Goal: Navigation & Orientation: Find specific page/section

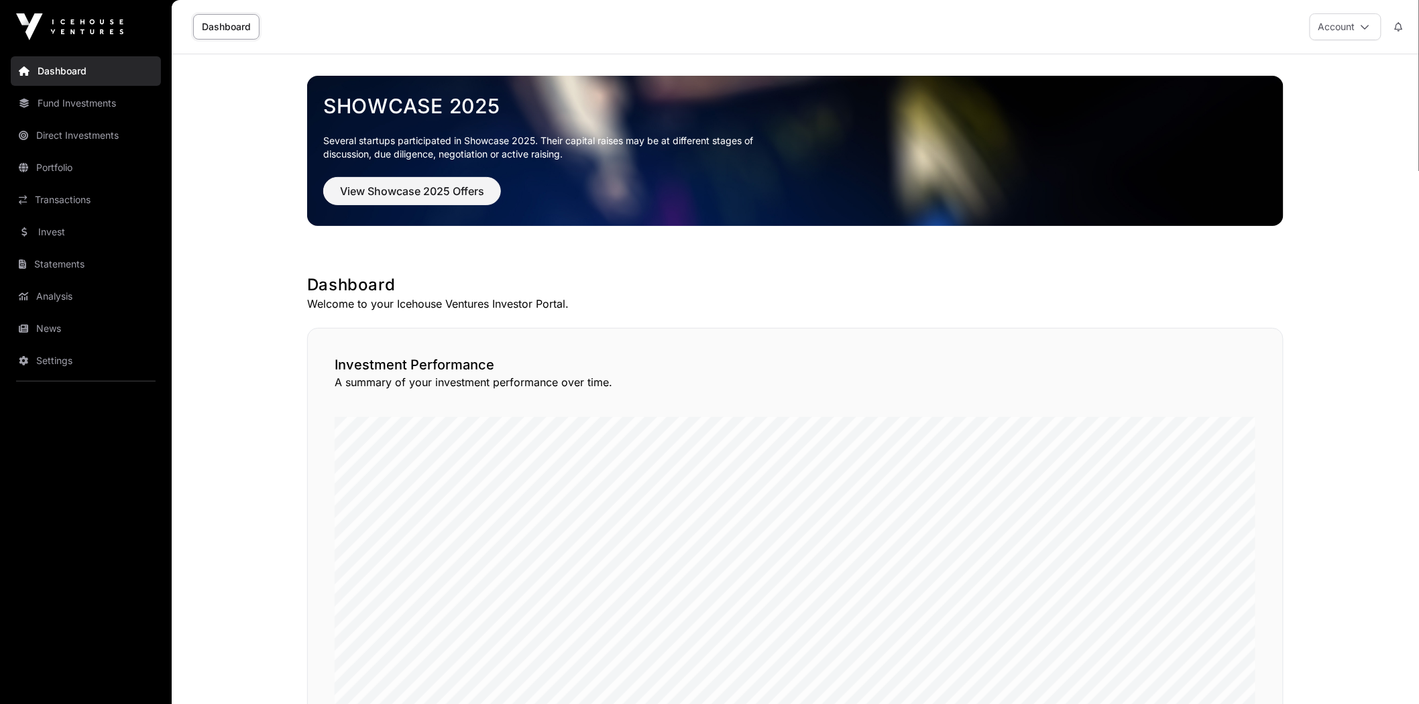
click at [107, 326] on link "News" at bounding box center [86, 329] width 150 height 30
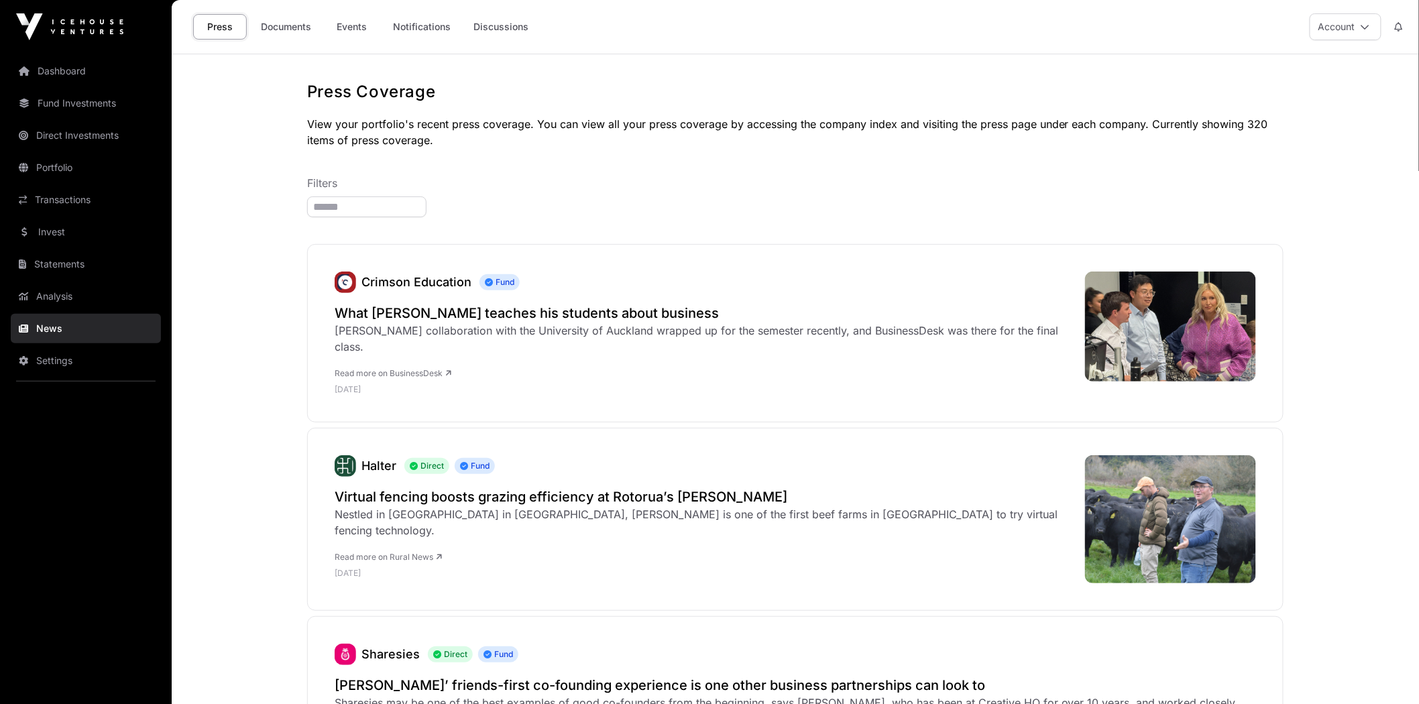
click at [351, 28] on link "Events" at bounding box center [352, 26] width 54 height 25
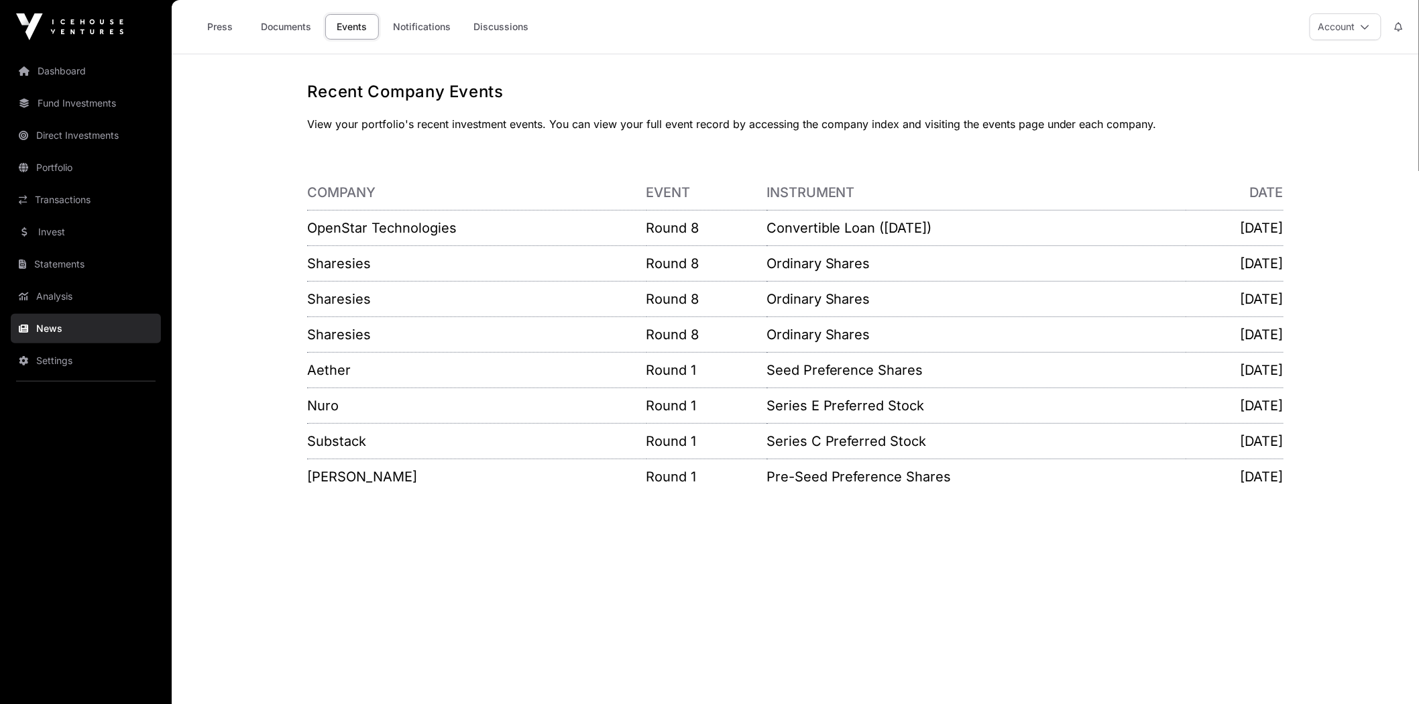
click at [89, 171] on link "Portfolio" at bounding box center [86, 168] width 150 height 30
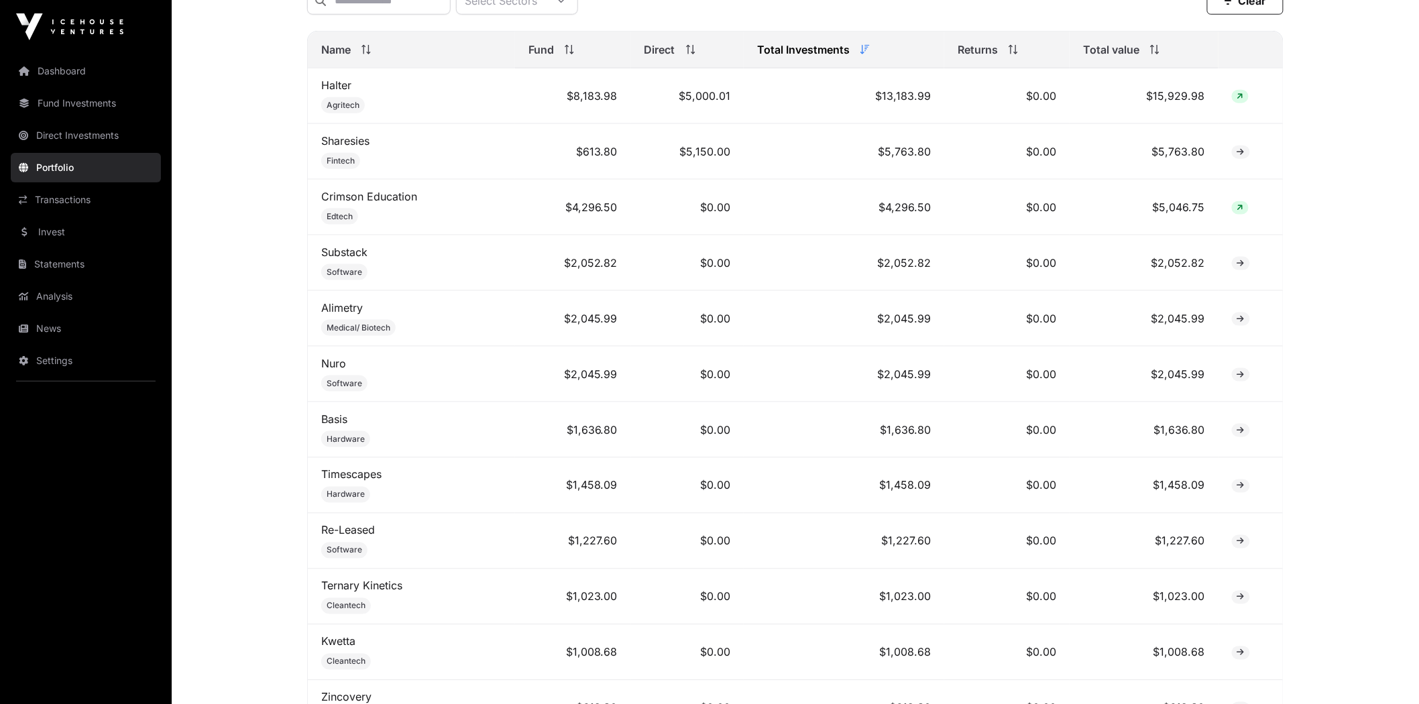
scroll to position [596, 0]
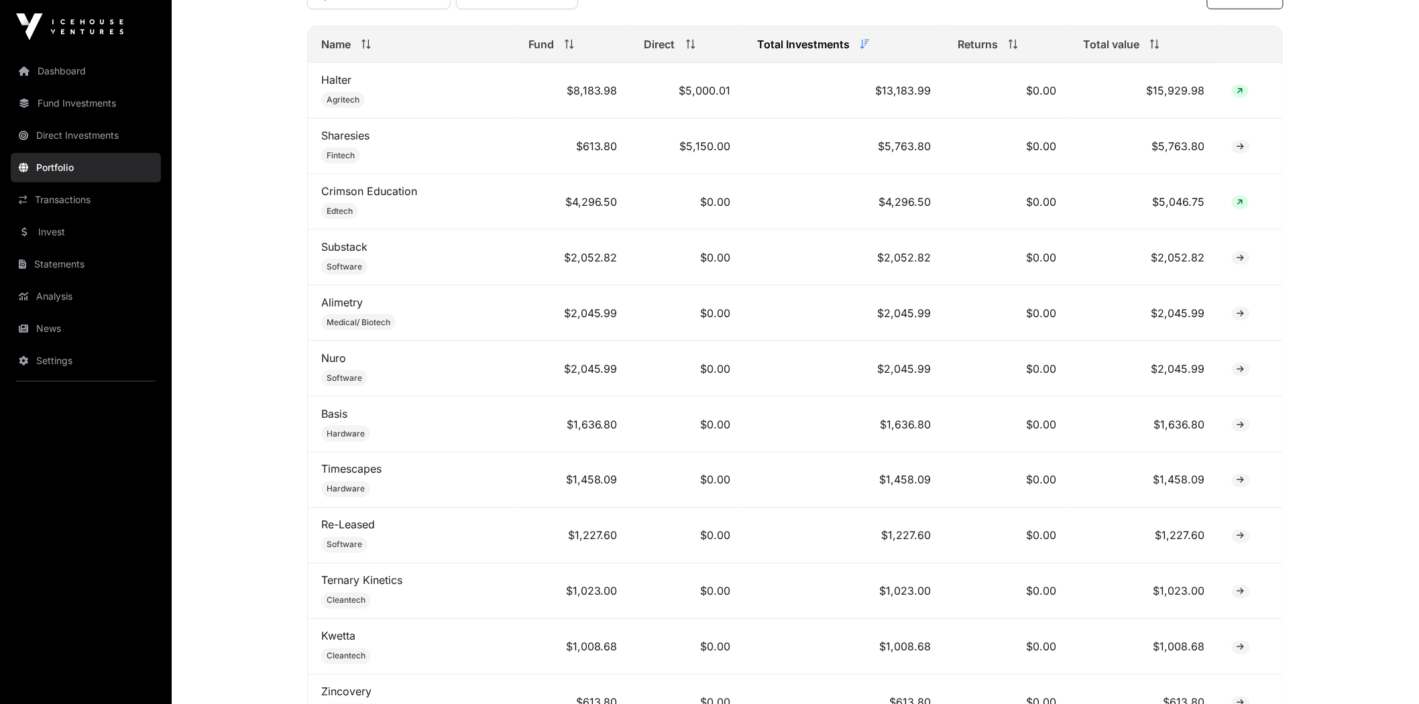
click at [72, 225] on link "Invest" at bounding box center [86, 232] width 150 height 30
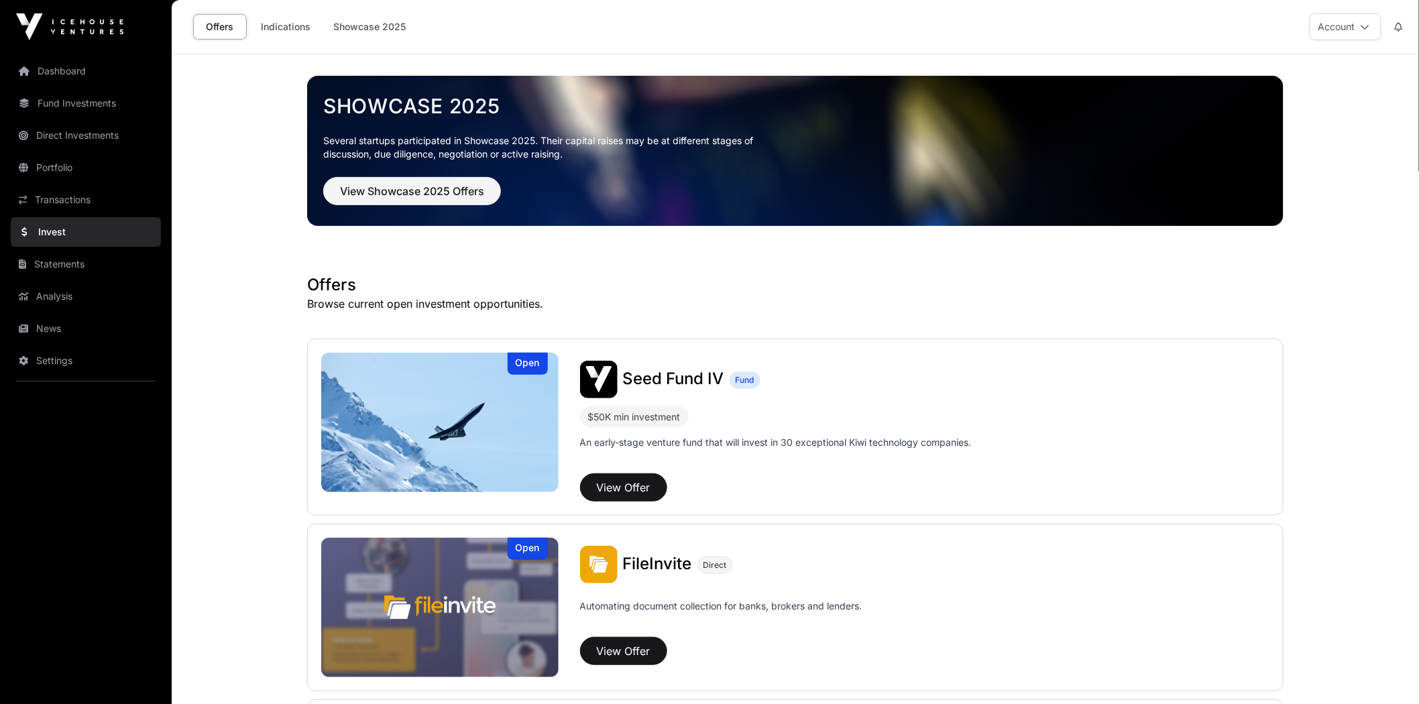
click at [297, 38] on link "Indications" at bounding box center [285, 26] width 67 height 25
click at [299, 36] on link "Indications" at bounding box center [285, 26] width 67 height 25
click at [403, 39] on link "Showcase 2025" at bounding box center [370, 26] width 90 height 25
